Goal: Navigation & Orientation: Find specific page/section

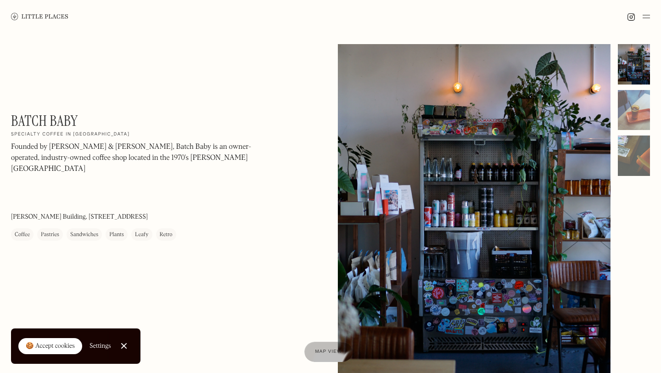
click at [121, 346] on div at bounding box center [124, 346] width 6 height 6
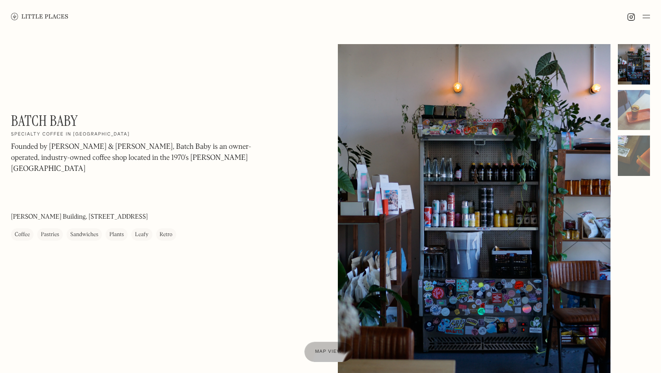
click at [56, 16] on img at bounding box center [39, 16] width 57 height 7
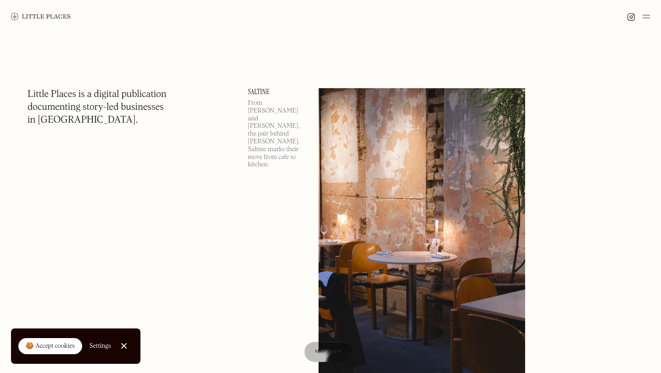
click at [124, 353] on link "Close Cookie Popup" at bounding box center [124, 346] width 18 height 18
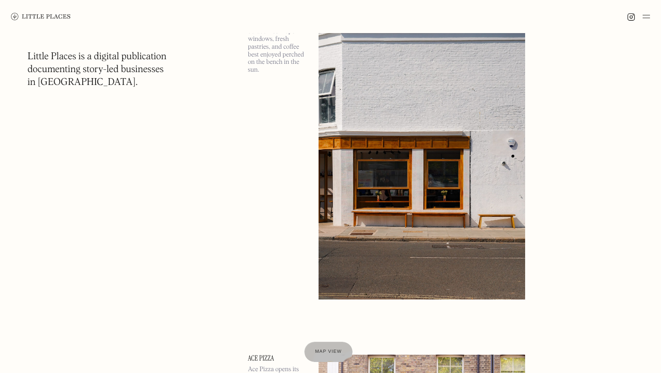
scroll to position [3930, 0]
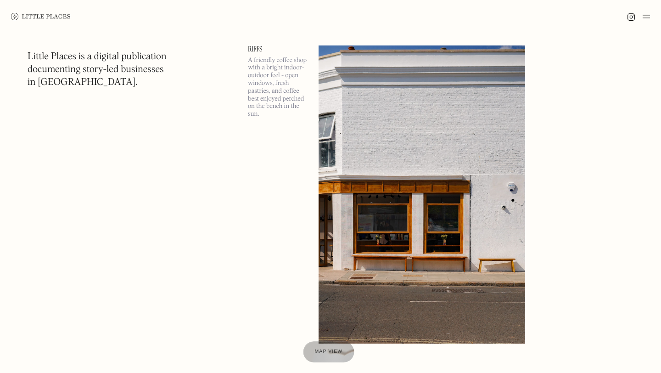
click at [334, 356] on div at bounding box center [328, 351] width 51 height 21
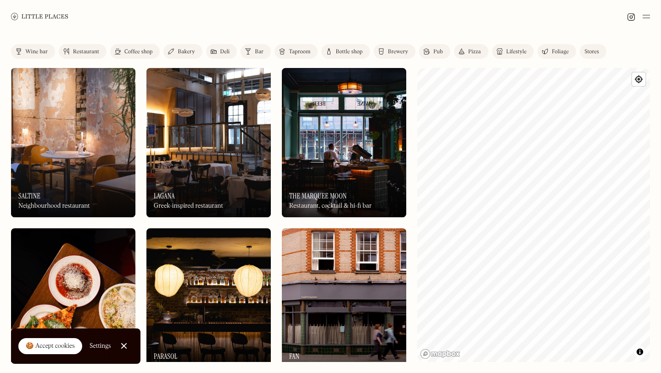
click at [150, 54] on link "Coffee shop" at bounding box center [135, 51] width 50 height 15
click at [183, 50] on div "Bakery" at bounding box center [186, 52] width 17 height 6
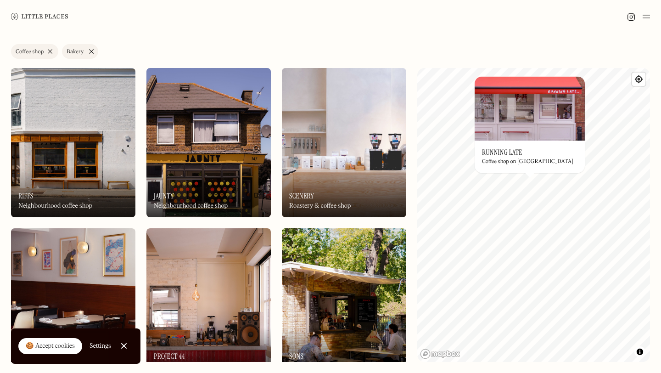
drag, startPoint x: 514, startPoint y: 107, endPoint x: 601, endPoint y: 4, distance: 134.6
click at [0, 0] on body "Places Map Store About Apply 🍪 Accept cookies Settings Close Cookie Popup Close…" at bounding box center [330, 186] width 661 height 373
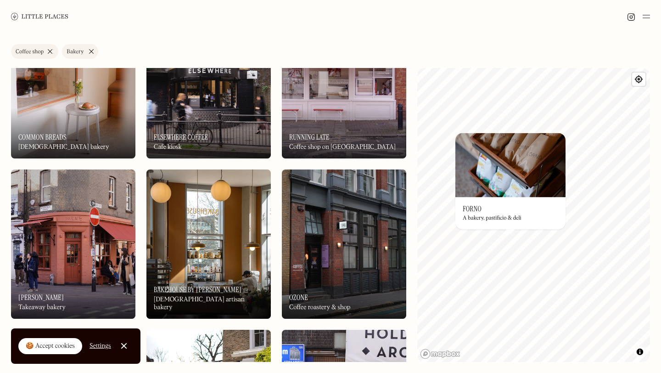
scroll to position [947, 0]
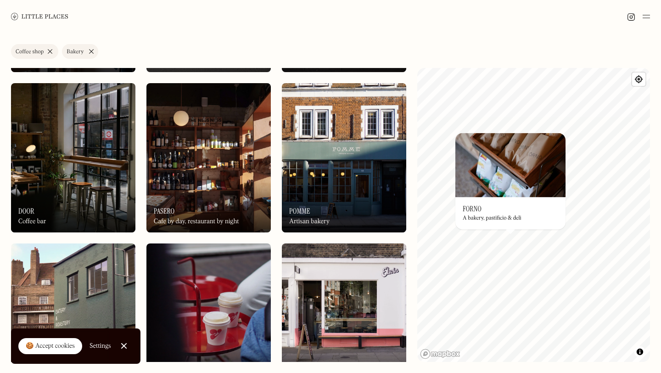
click at [124, 349] on link "Close Cookie Popup" at bounding box center [124, 346] width 18 height 18
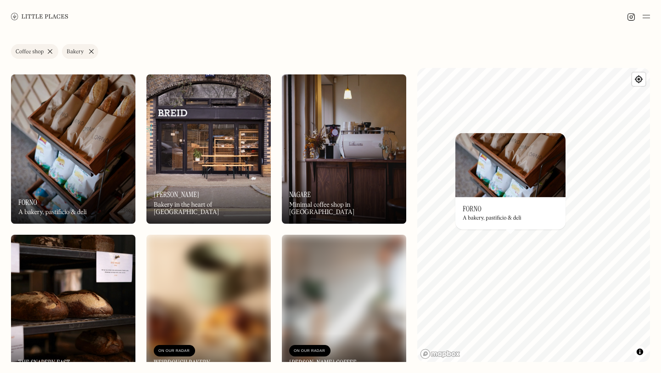
scroll to position [1764, 0]
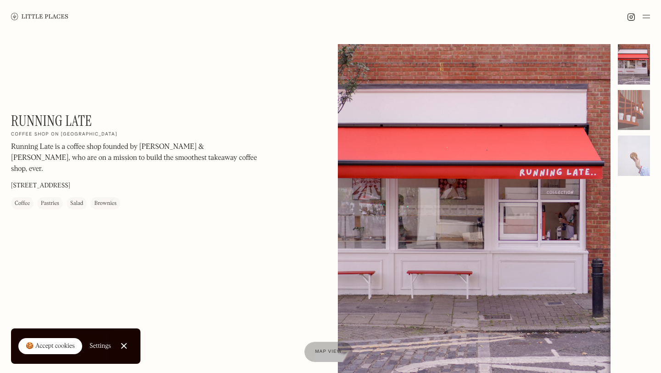
click at [34, 349] on div "🍪 Accept cookies" at bounding box center [50, 346] width 49 height 9
